Goal: Navigation & Orientation: Understand site structure

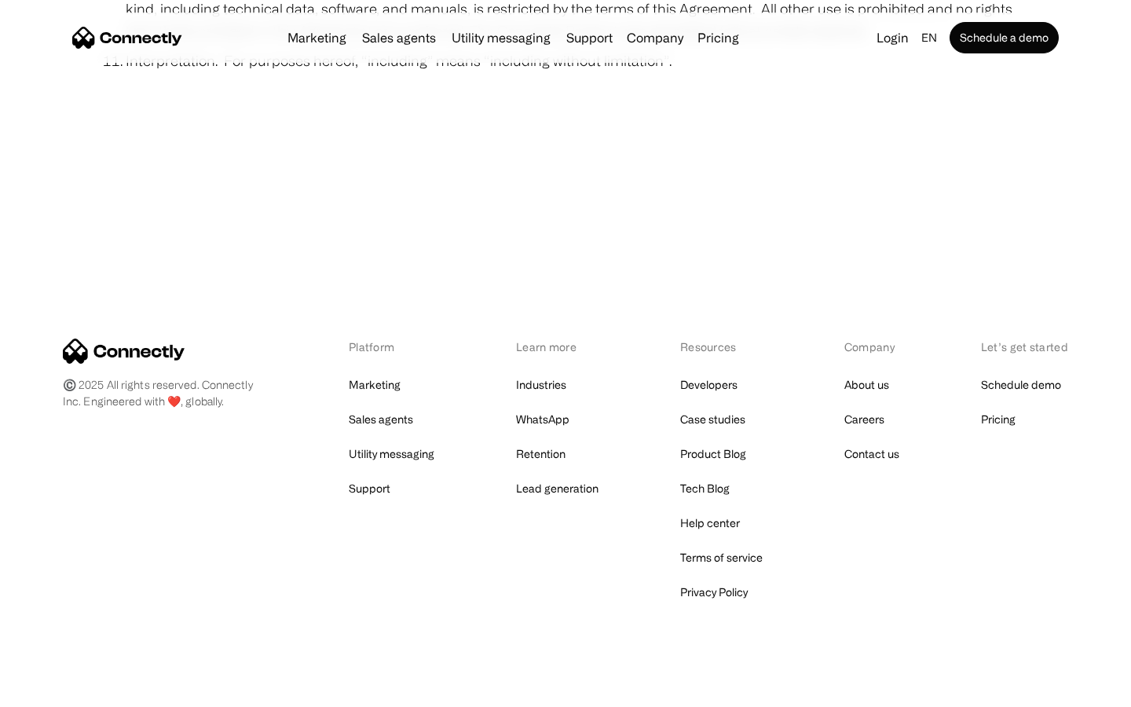
scroll to position [5768, 0]
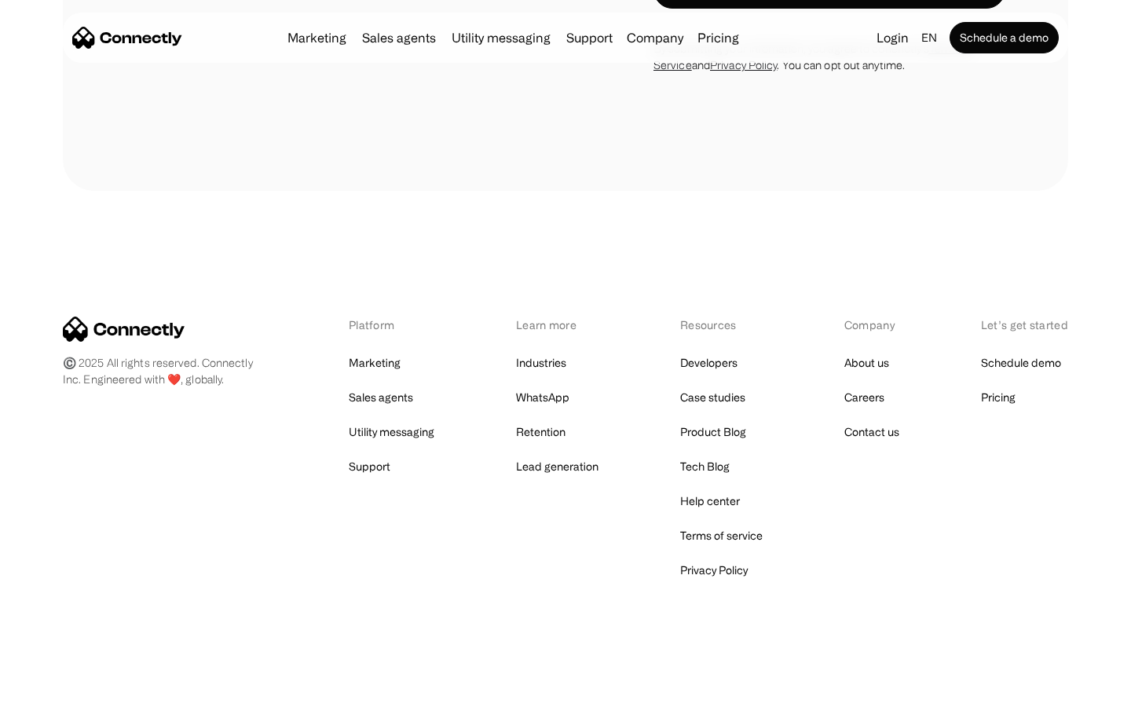
scroll to position [2301, 0]
